Goal: Task Accomplishment & Management: Manage account settings

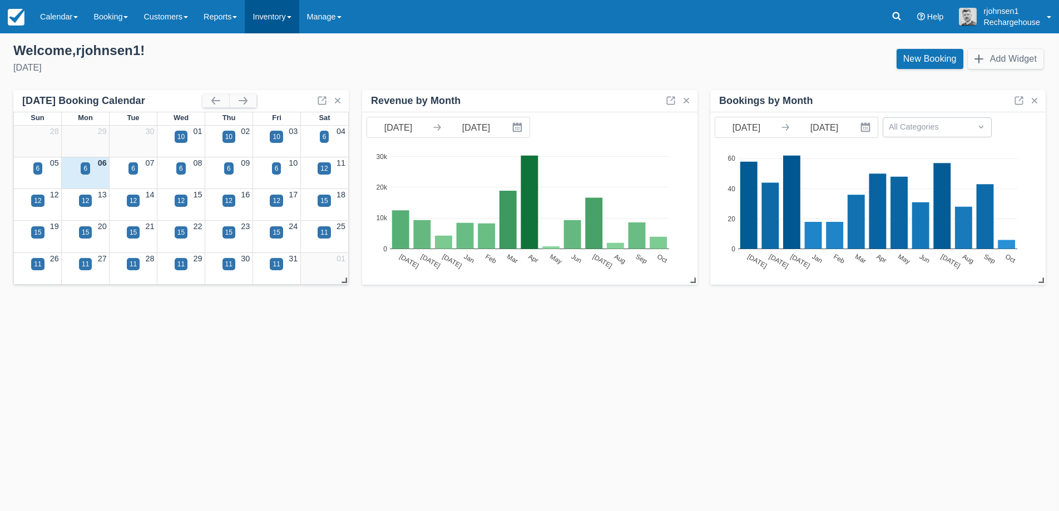
click at [270, 10] on link "Inventory" at bounding box center [272, 16] width 54 height 33
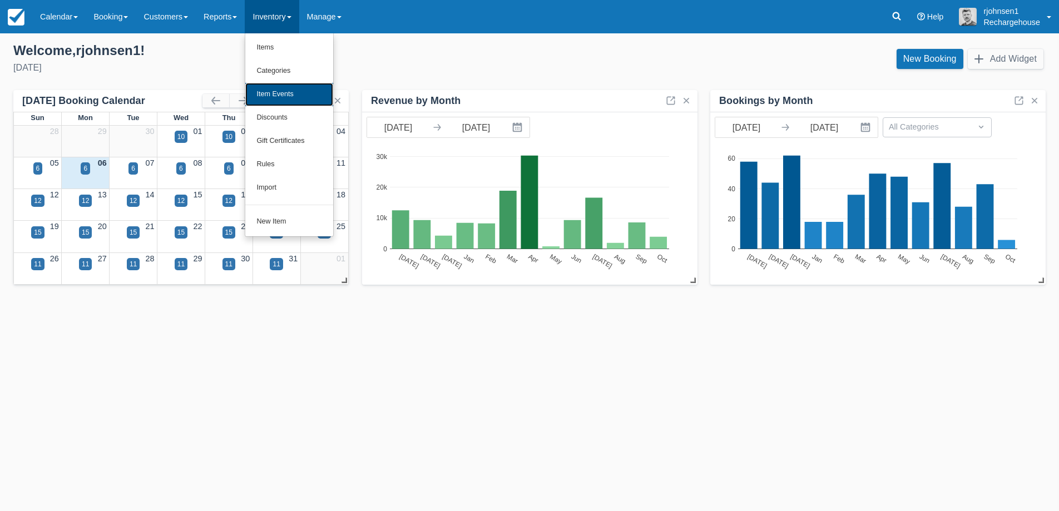
click at [278, 91] on link "Item Events" at bounding box center [289, 94] width 88 height 23
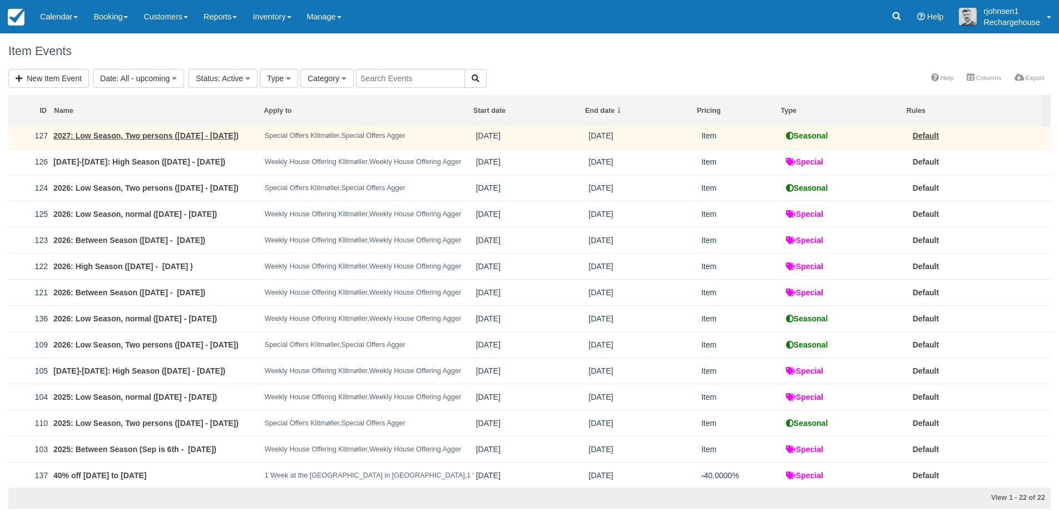
scroll to position [139, 0]
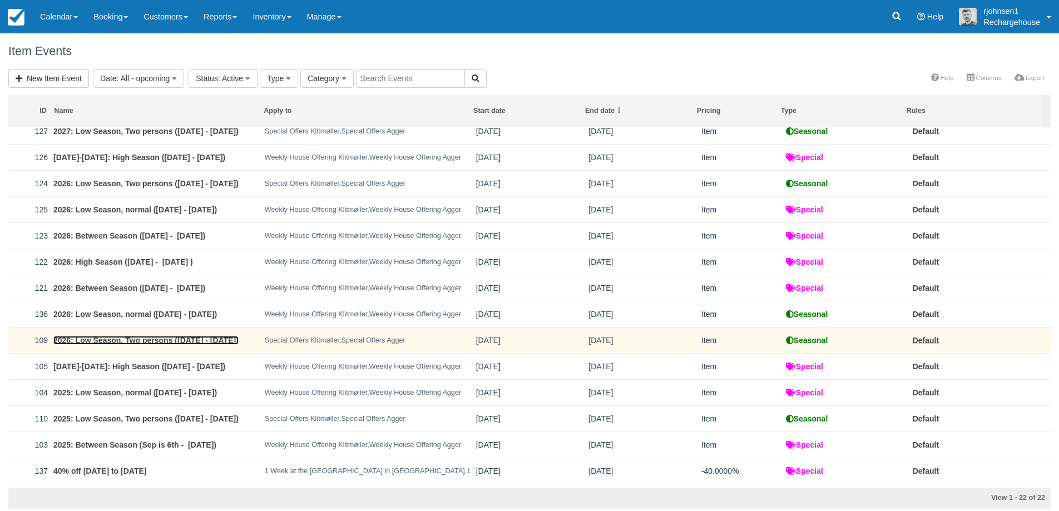
click at [149, 345] on link "2026: Low Season, Two persons ([DATE] - [DATE])" at bounding box center [145, 340] width 185 height 9
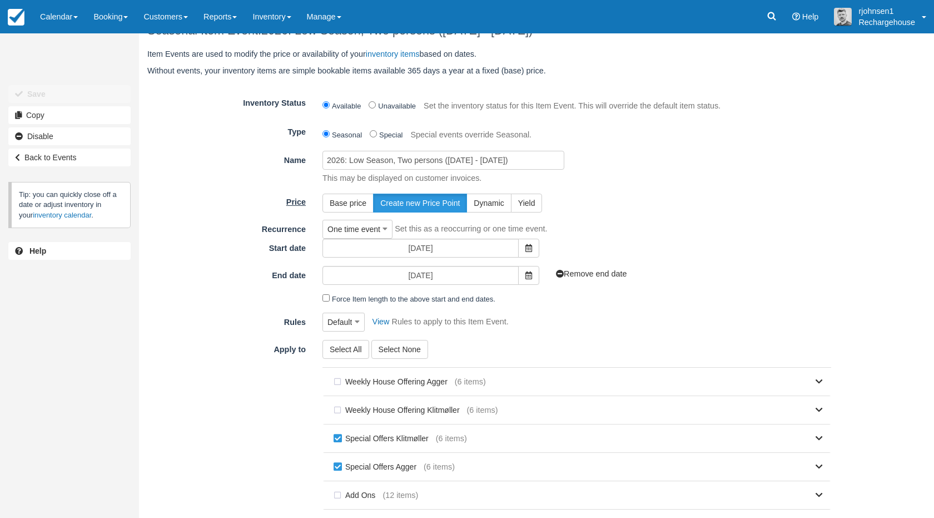
scroll to position [22, 0]
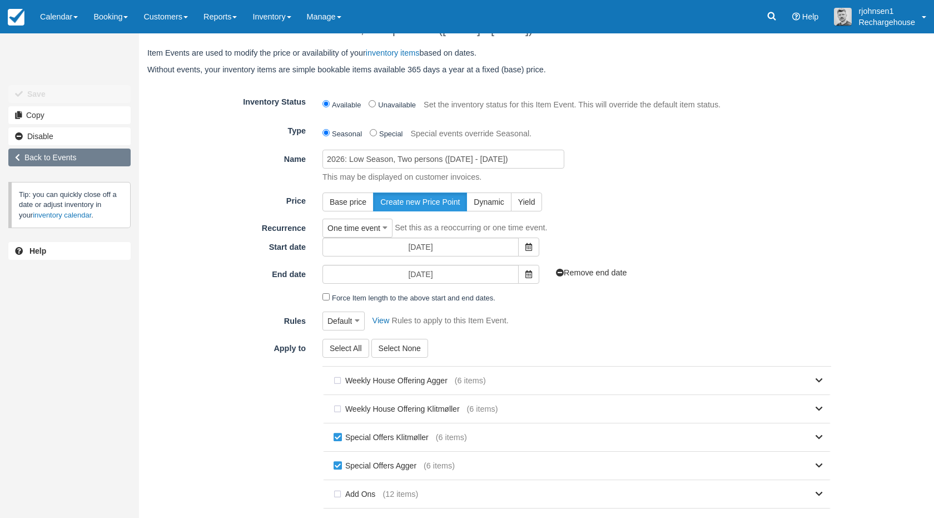
click at [73, 150] on link "Back to Events" at bounding box center [69, 157] width 122 height 18
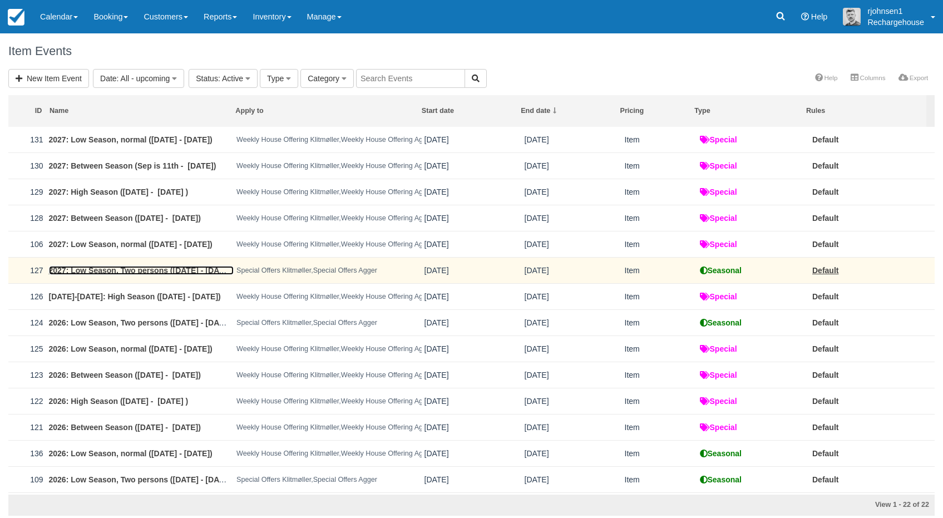
click at [169, 275] on link "2027: Low Season, Two persons ([DATE] - [DATE])" at bounding box center [141, 270] width 185 height 9
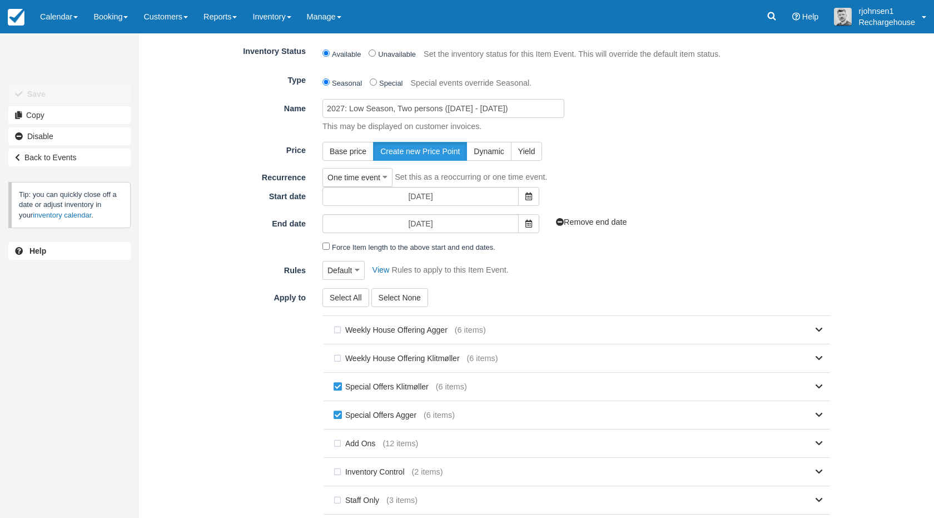
scroll to position [136, 0]
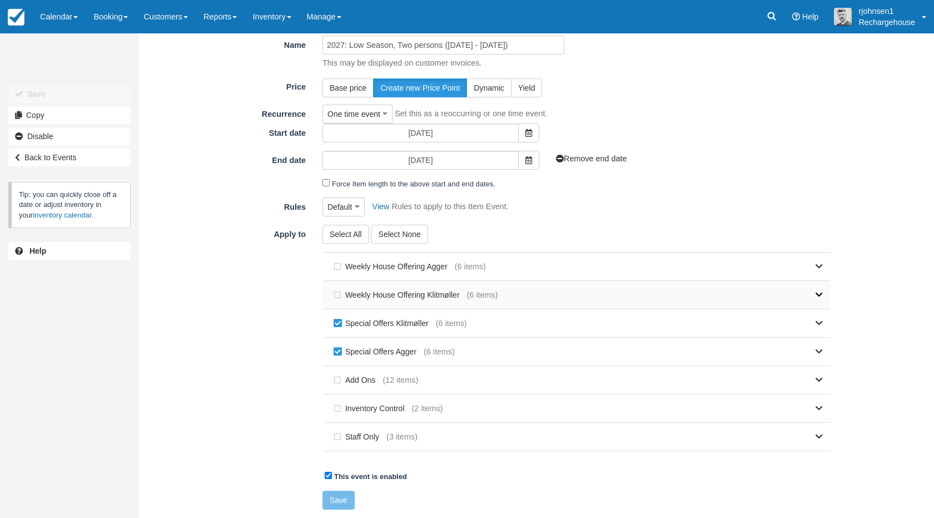
click at [819, 288] on link at bounding box center [660, 295] width 325 height 28
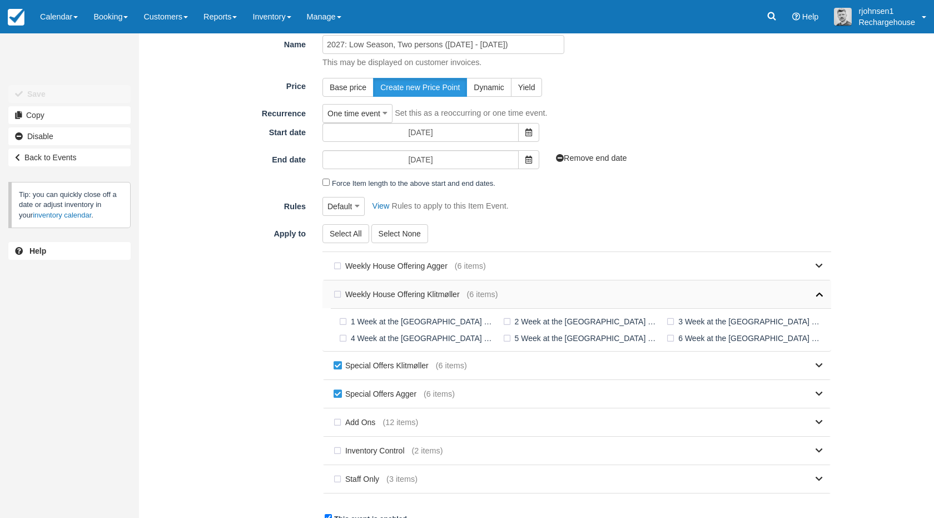
click at [819, 290] on span at bounding box center [819, 295] width 7 height 12
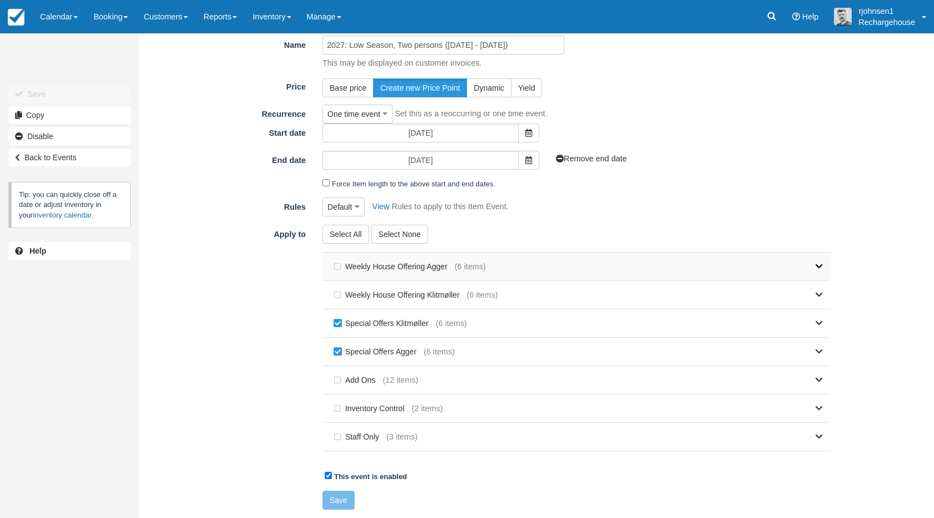
click at [823, 270] on icon at bounding box center [819, 266] width 7 height 8
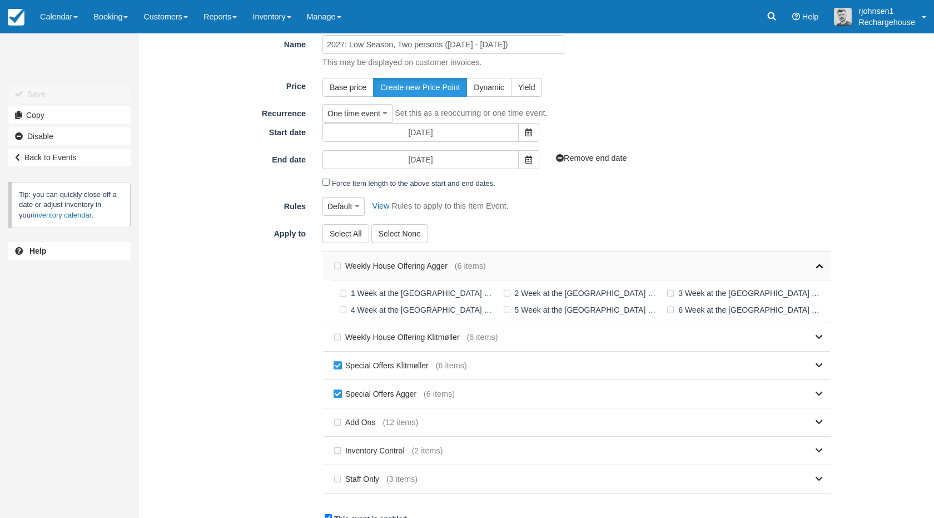
click at [823, 270] on icon at bounding box center [819, 266] width 7 height 8
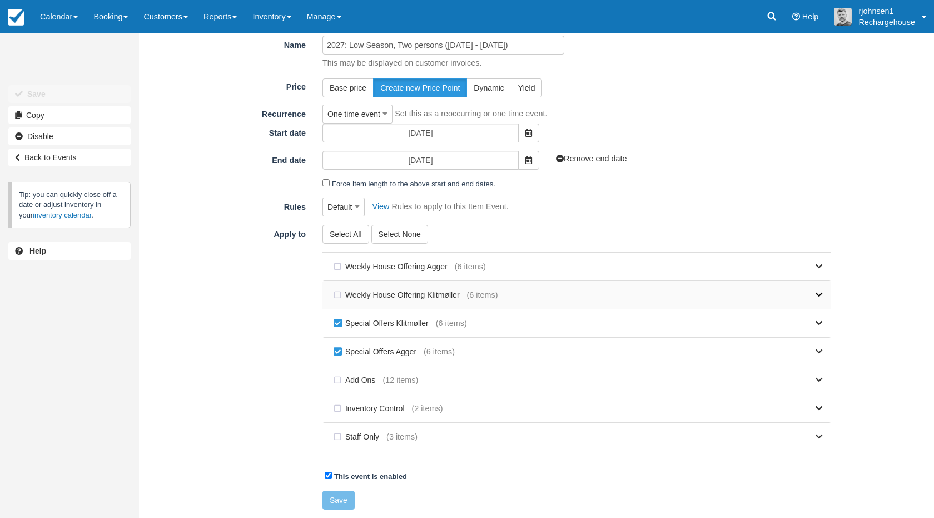
scroll to position [0, 0]
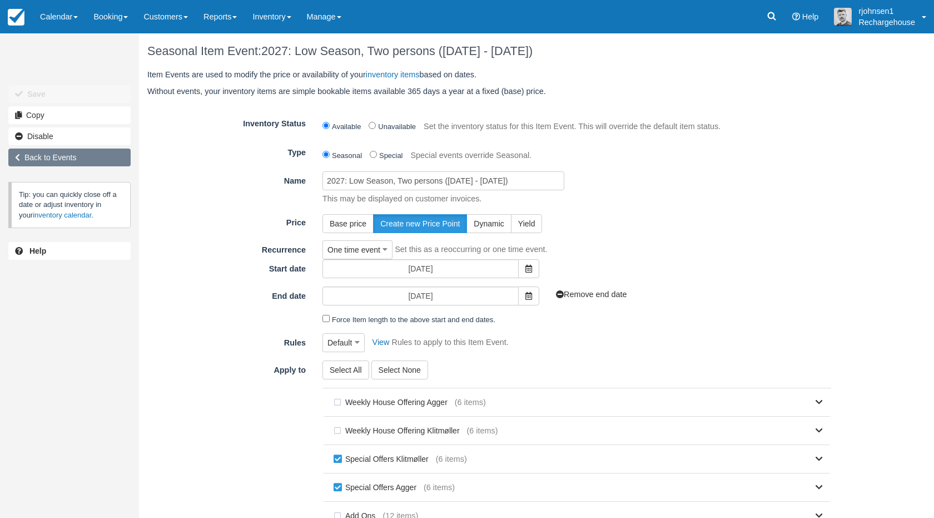
click at [60, 153] on link "Back to Events" at bounding box center [69, 157] width 122 height 18
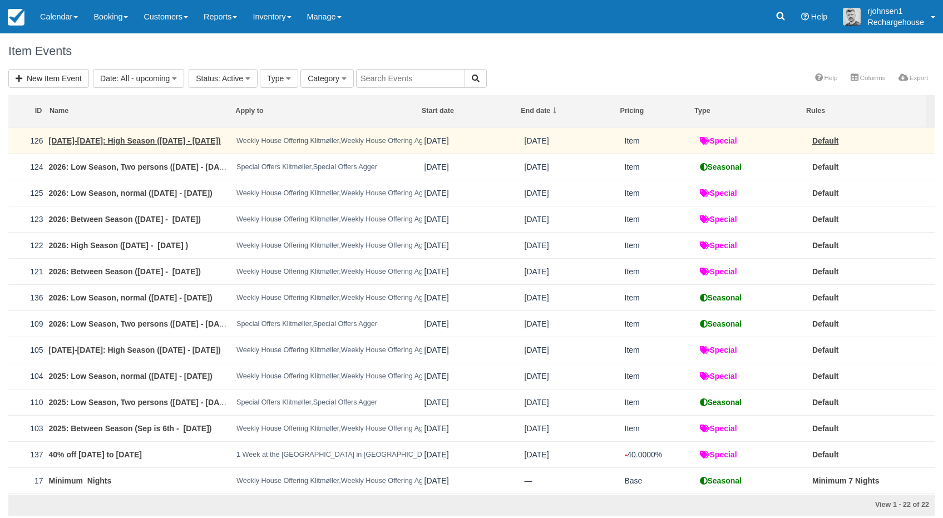
scroll to position [220, 0]
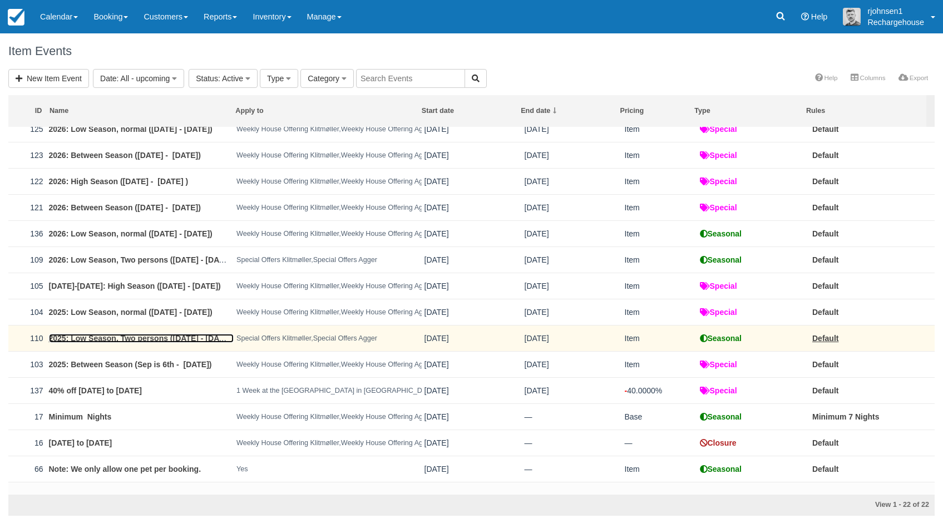
click at [156, 343] on link "2025: Low Season, Two persons ([DATE] - [DATE])" at bounding box center [141, 338] width 185 height 9
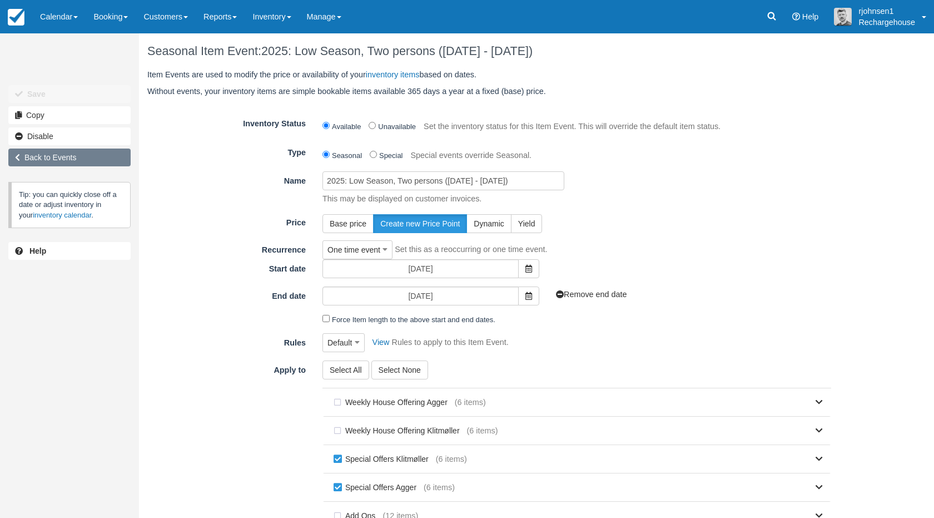
click at [90, 162] on link "Back to Events" at bounding box center [69, 157] width 122 height 18
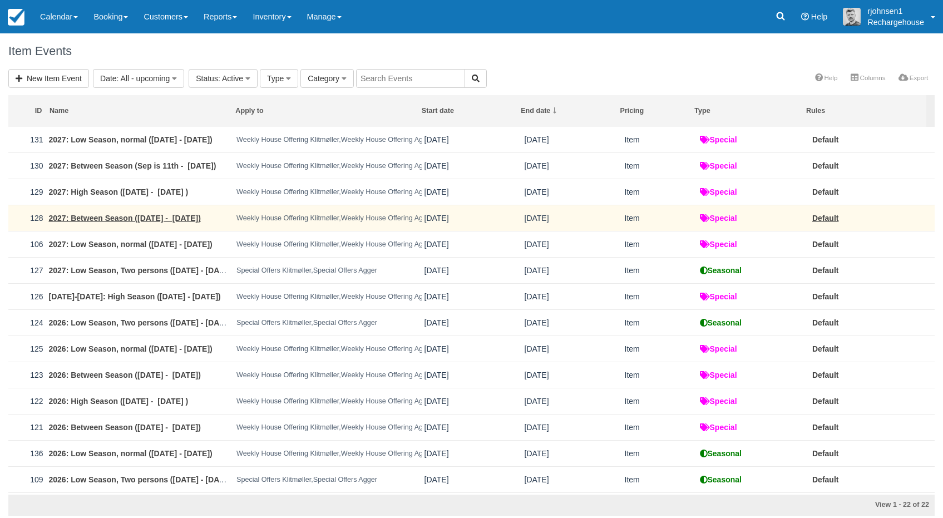
click at [140, 214] on td "2027: Between Season ([DATE] - [DATE])" at bounding box center [140, 218] width 188 height 26
click at [153, 221] on link "2027: Between Season ([DATE] - [DATE])" at bounding box center [125, 218] width 152 height 9
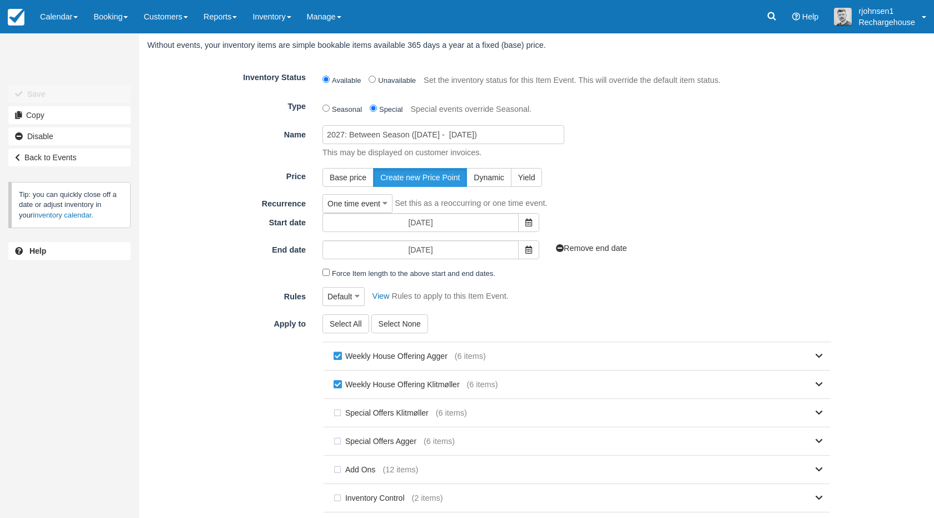
scroll to position [136, 0]
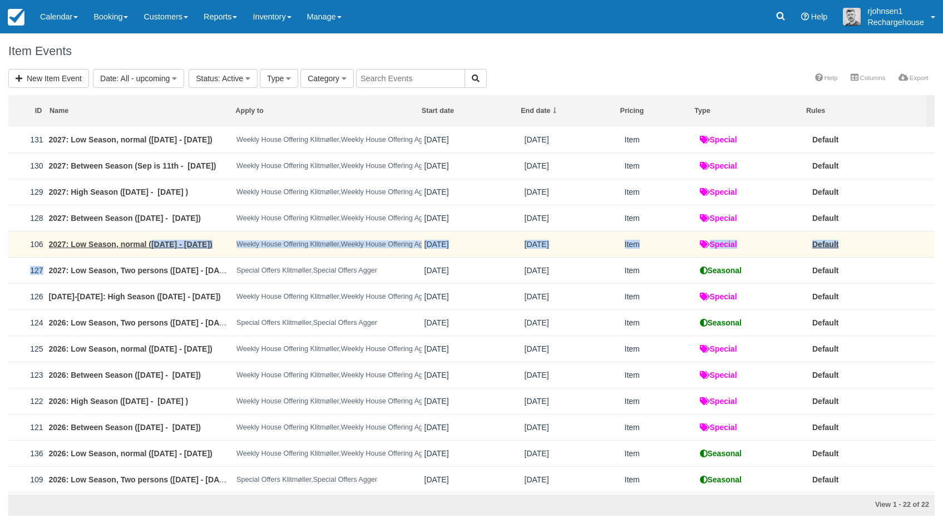
drag, startPoint x: 148, startPoint y: 268, endPoint x: 150, endPoint y: 247, distance: 20.1
click at [150, 247] on tbody "131 2027: Low Season, normal (Oct 30th - Dec 17th) Weekly House Offering Klitmø…" at bounding box center [471, 414] width 926 height 575
click at [125, 246] on link "2027: Low Season, normal ([DATE] - [DATE])" at bounding box center [131, 244] width 164 height 9
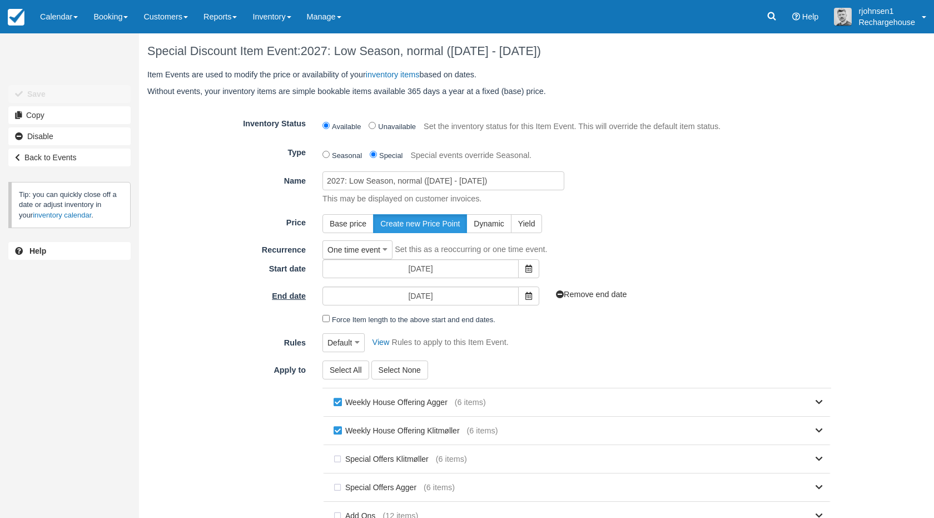
scroll to position [9, 0]
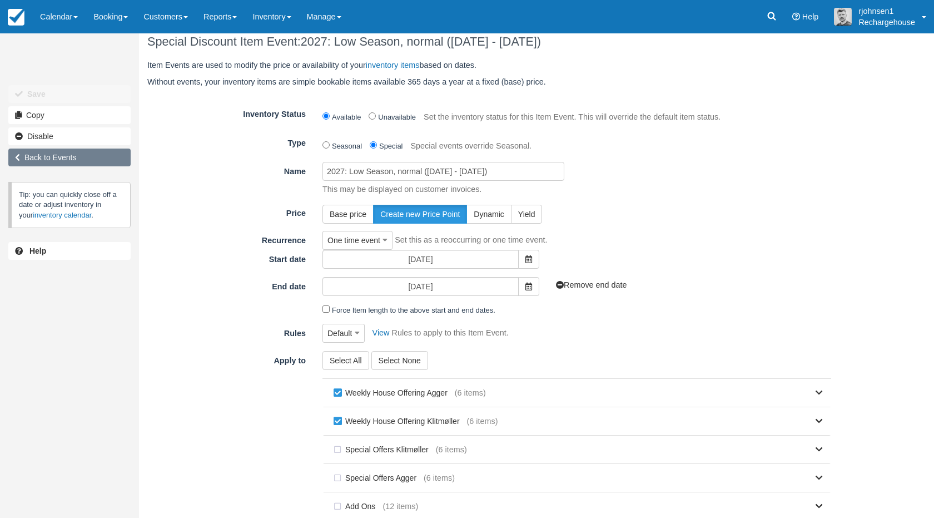
click at [55, 155] on link "Back to Events" at bounding box center [69, 157] width 122 height 18
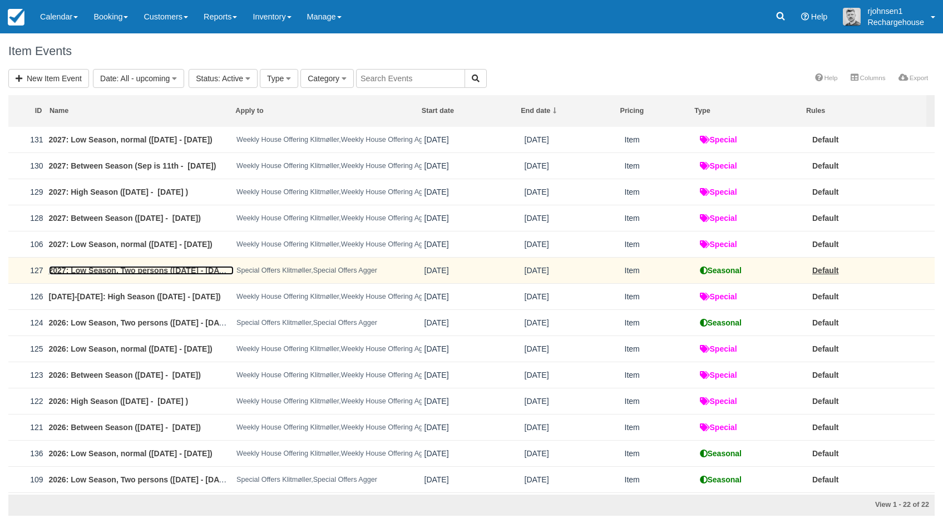
click at [162, 271] on link "2027: Low Season, Two persons ([DATE] - [DATE])" at bounding box center [141, 270] width 185 height 9
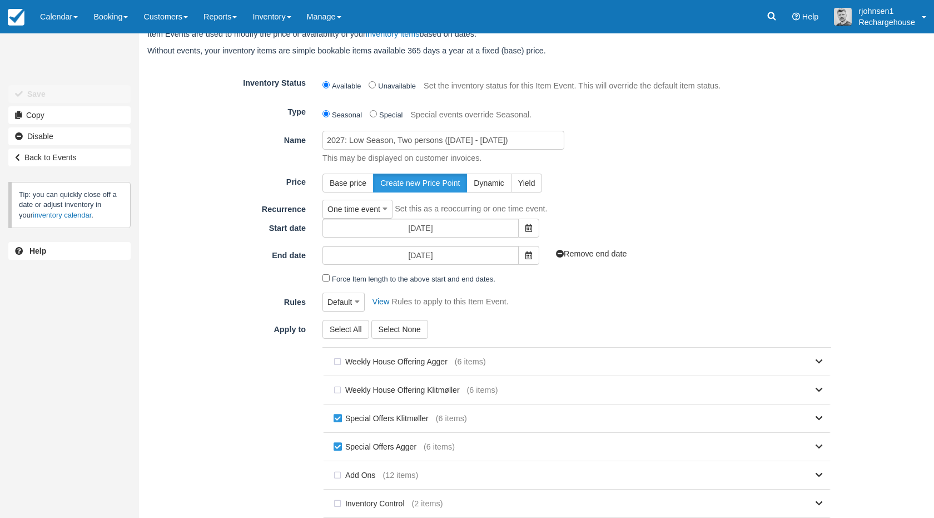
scroll to position [136, 0]
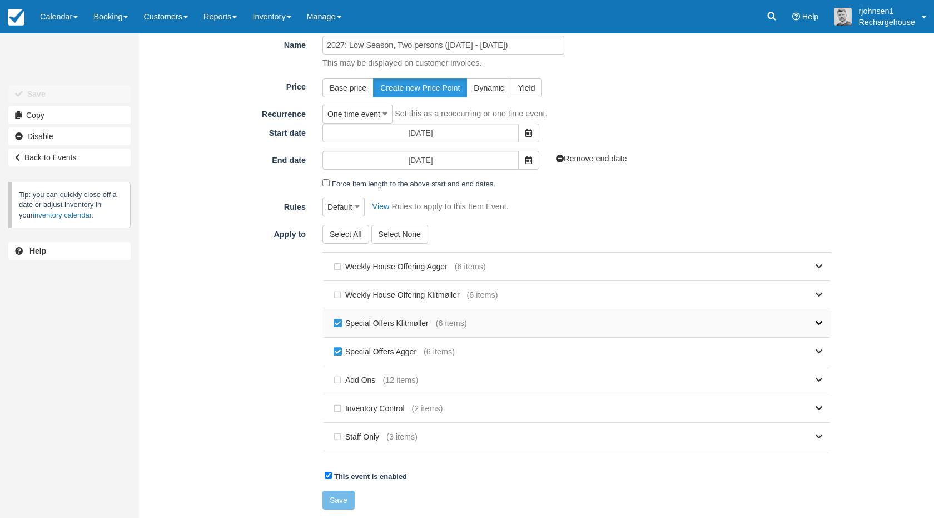
click at [823, 318] on span at bounding box center [819, 324] width 7 height 12
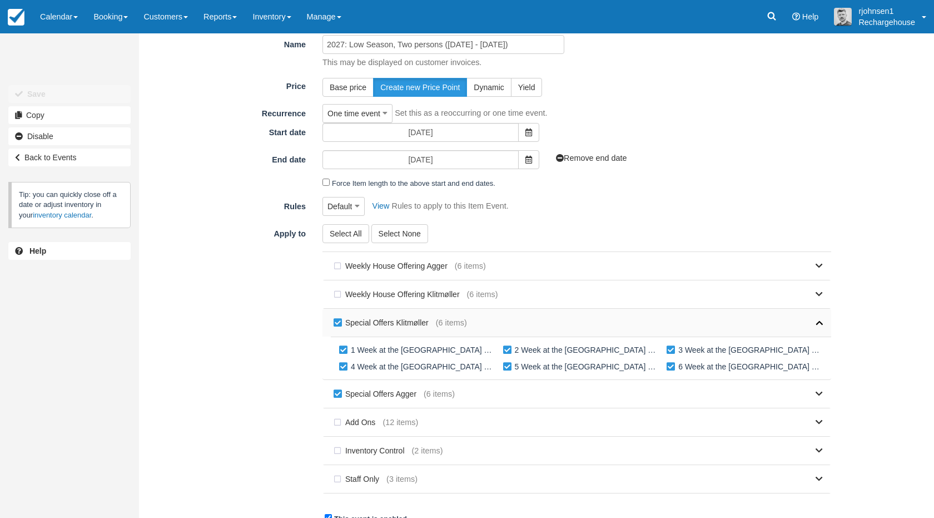
click at [823, 319] on span at bounding box center [819, 323] width 7 height 12
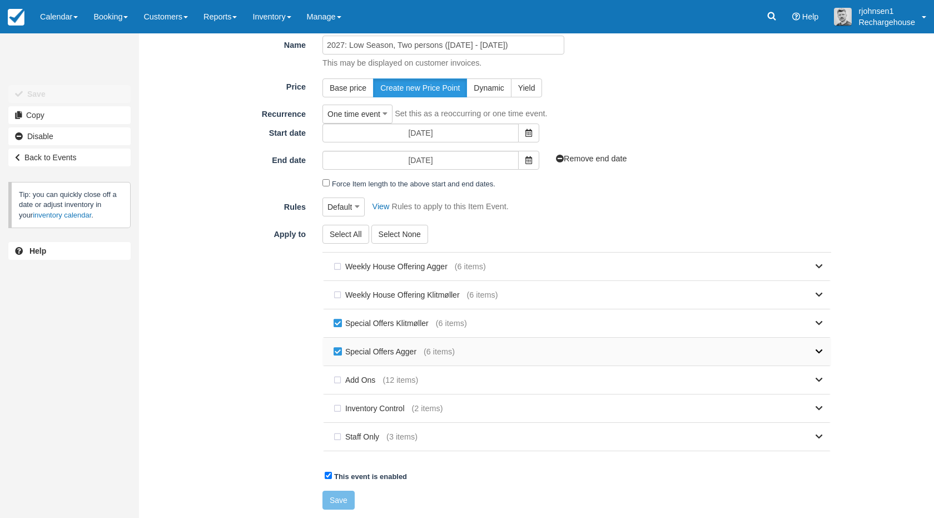
click at [818, 355] on icon at bounding box center [819, 352] width 7 height 8
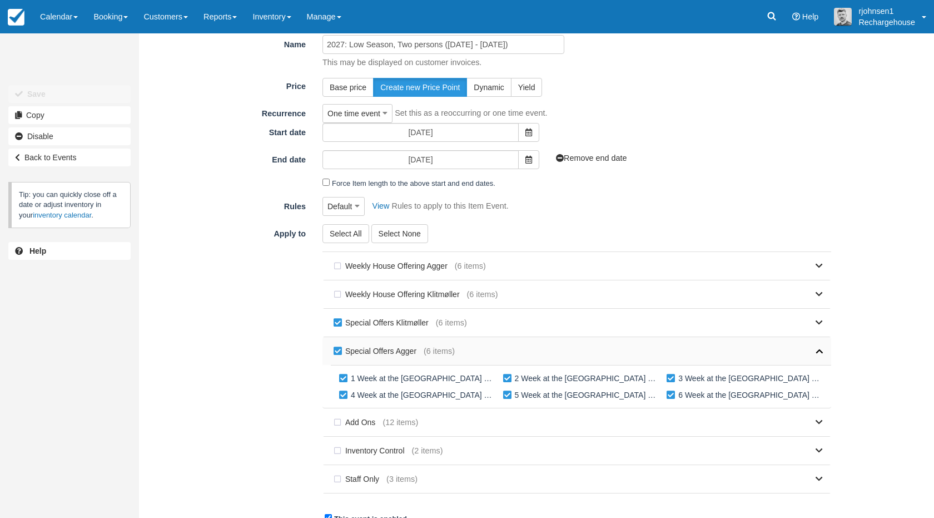
click at [818, 355] on icon at bounding box center [819, 351] width 7 height 8
